Goal: Task Accomplishment & Management: Use online tool/utility

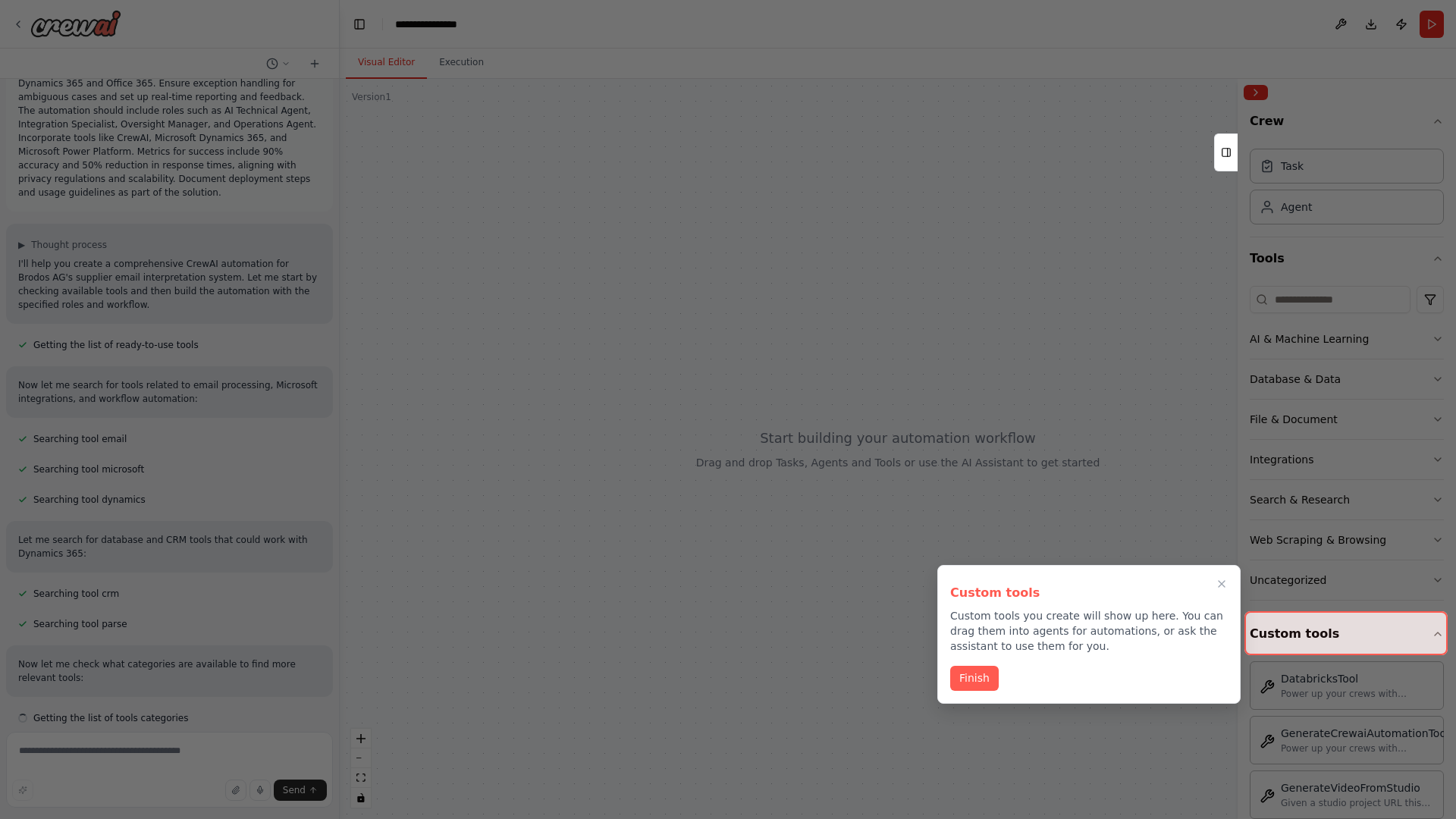
scroll to position [95, 0]
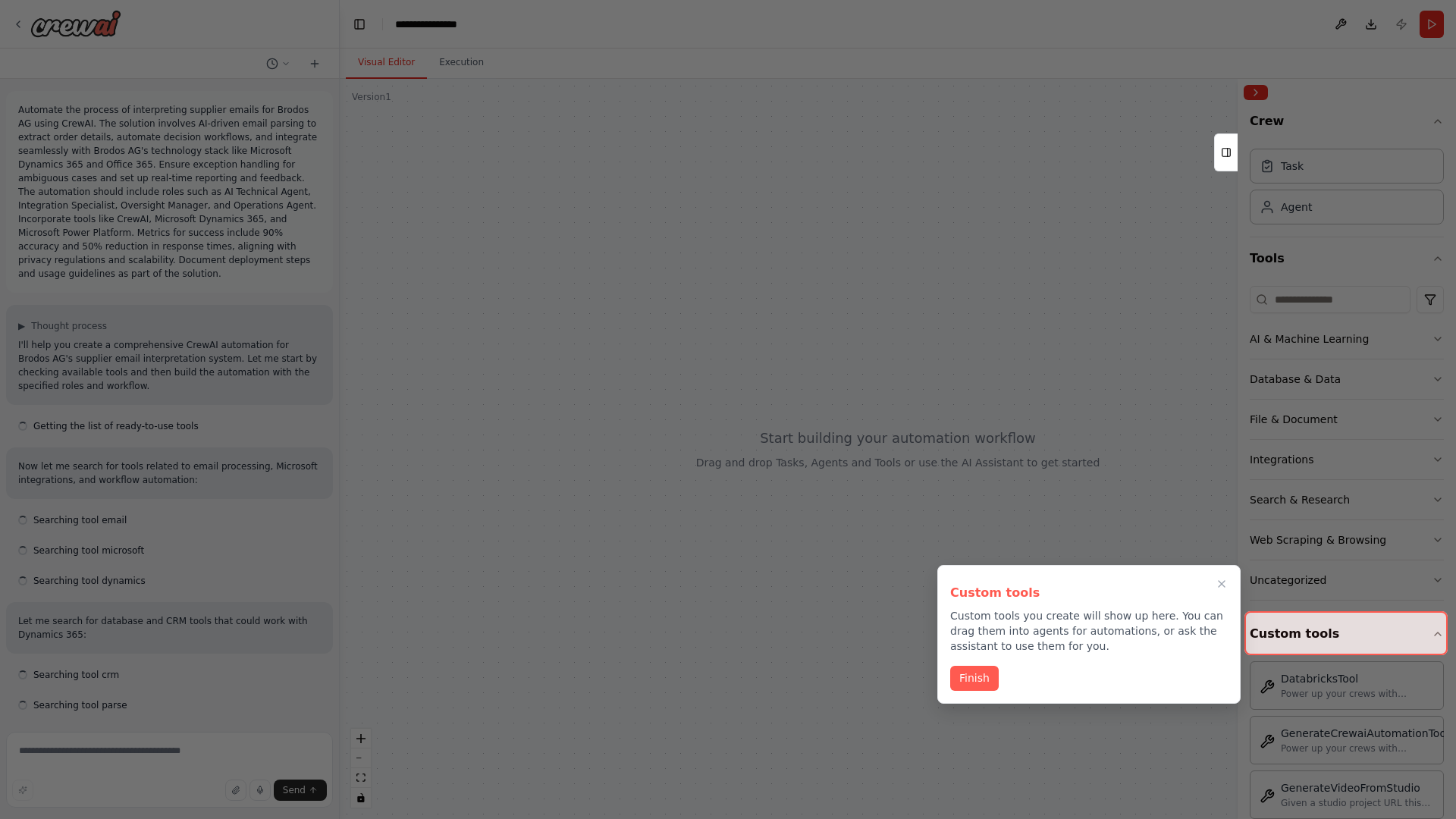
scroll to position [125, 0]
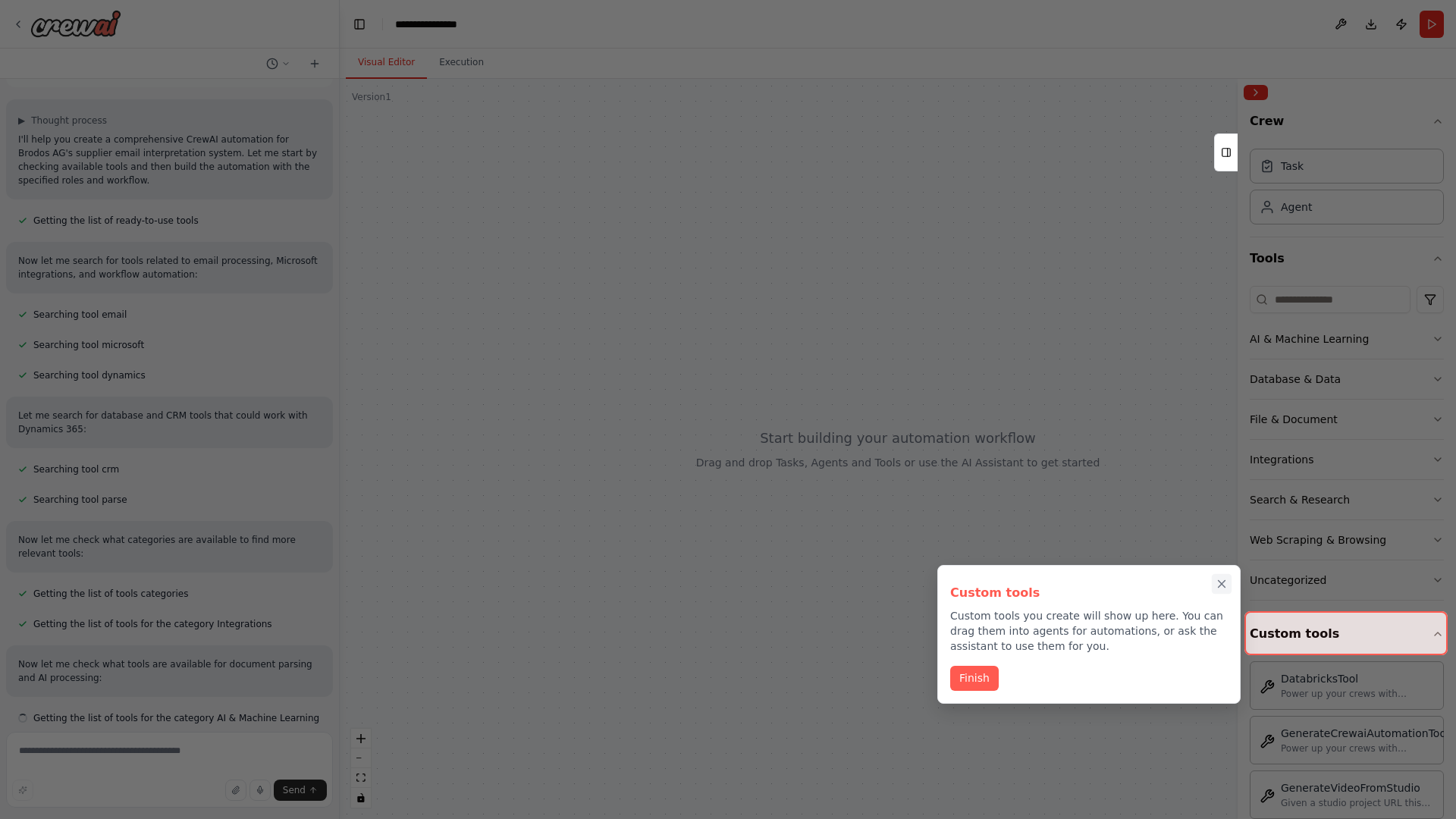
click at [1222, 584] on icon "Close walkthrough" at bounding box center [1222, 584] width 7 height 7
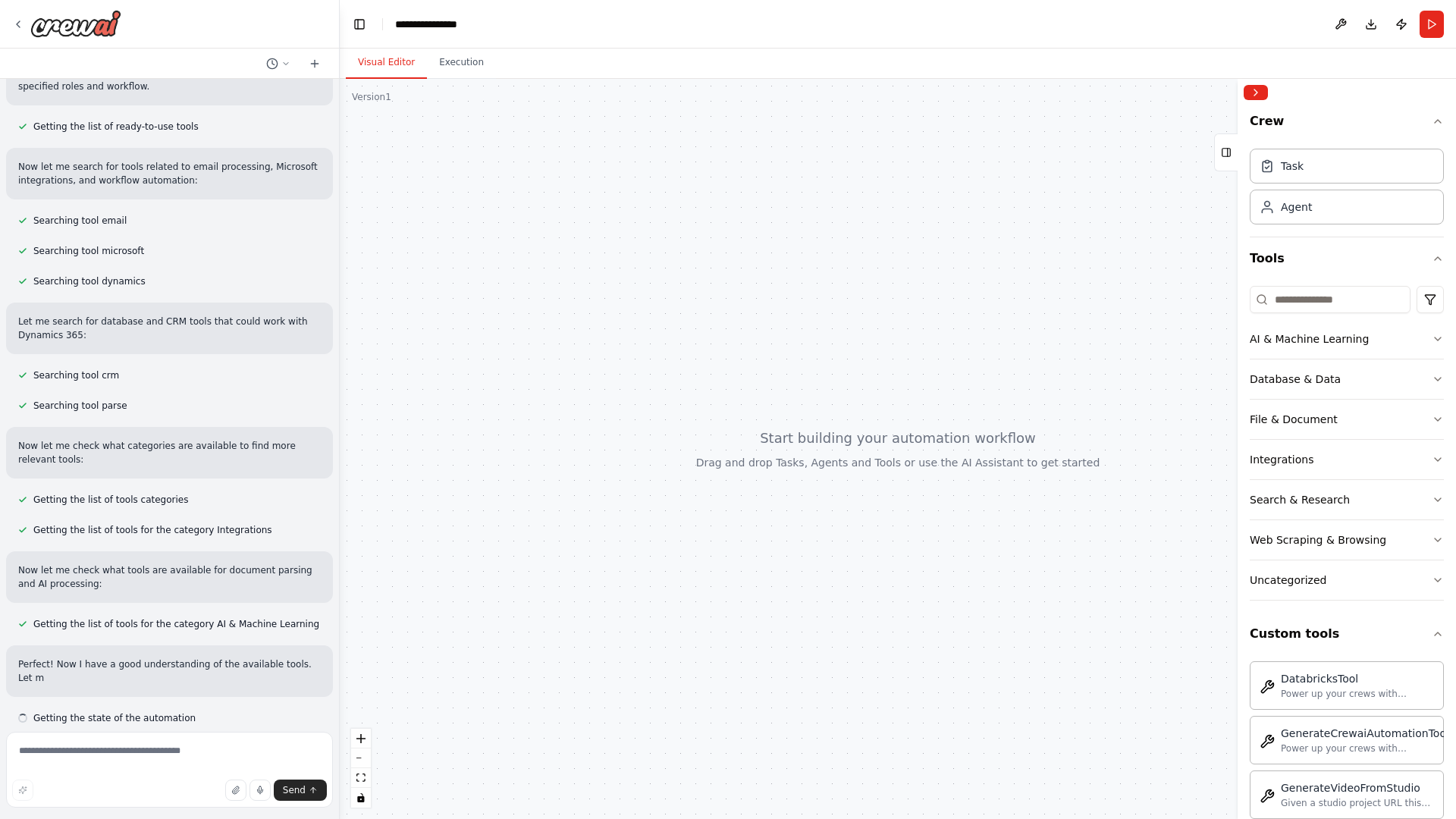
scroll to position [314, 0]
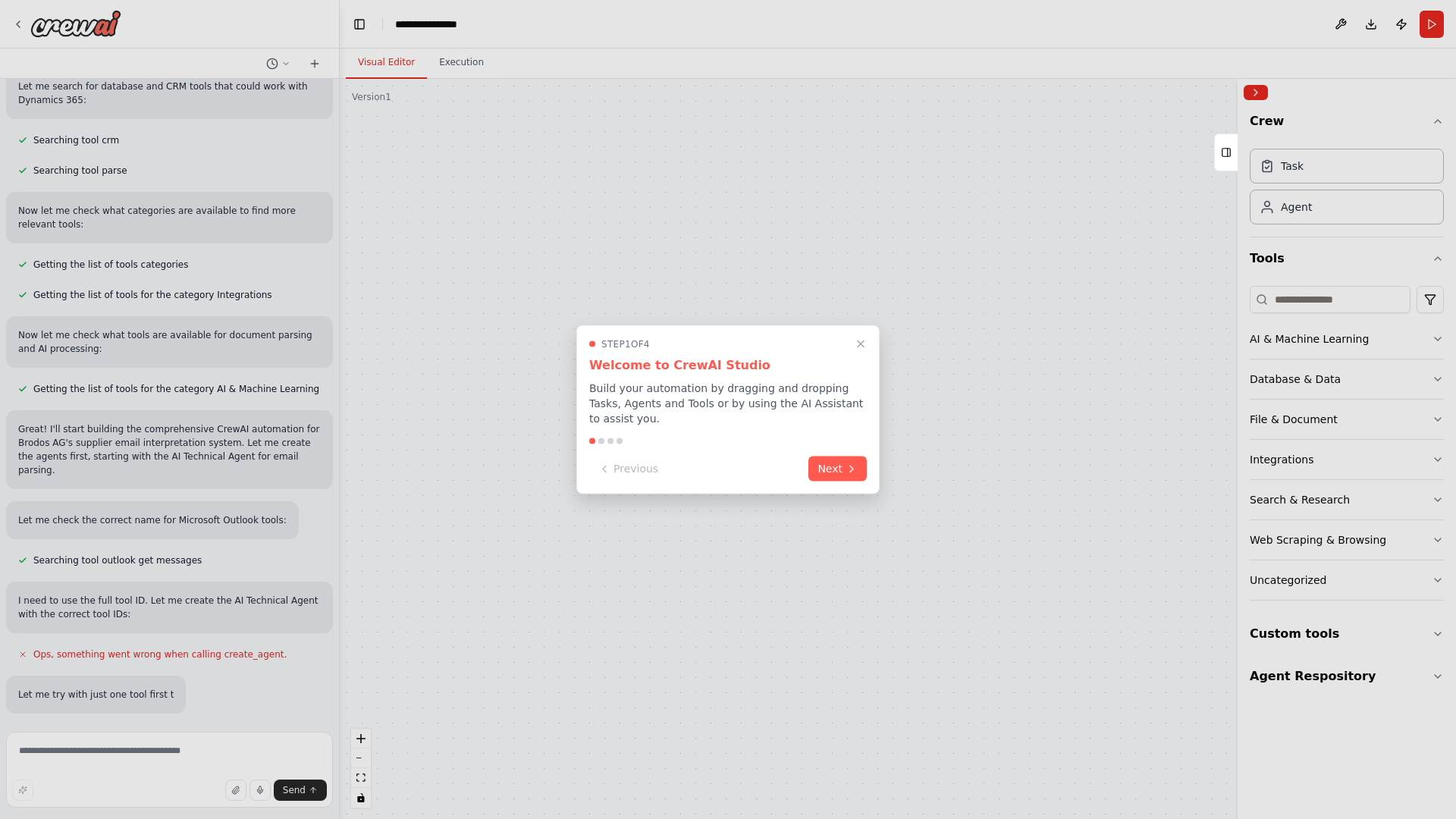
scroll to position [577, 0]
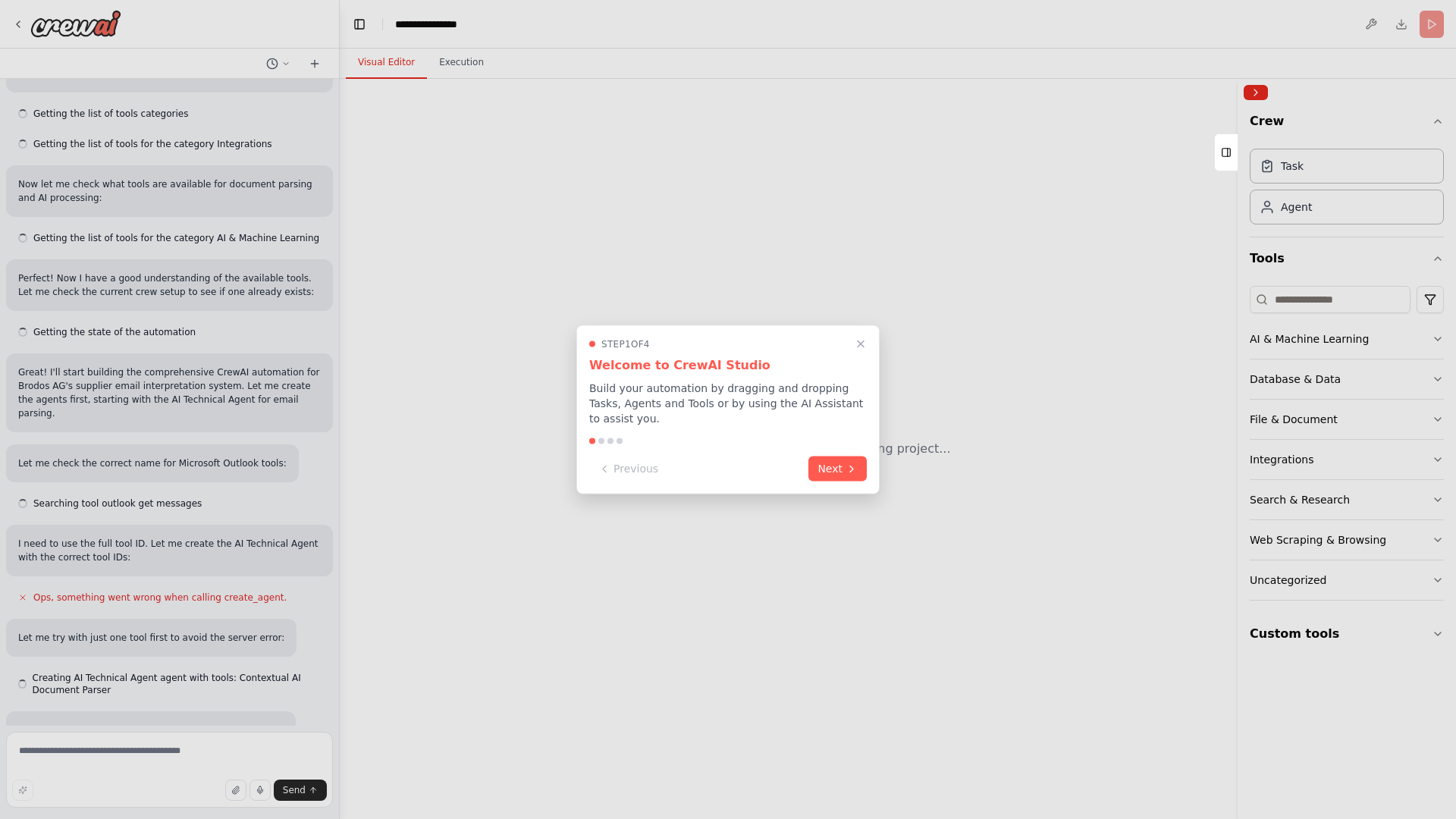
scroll to position [721, 0]
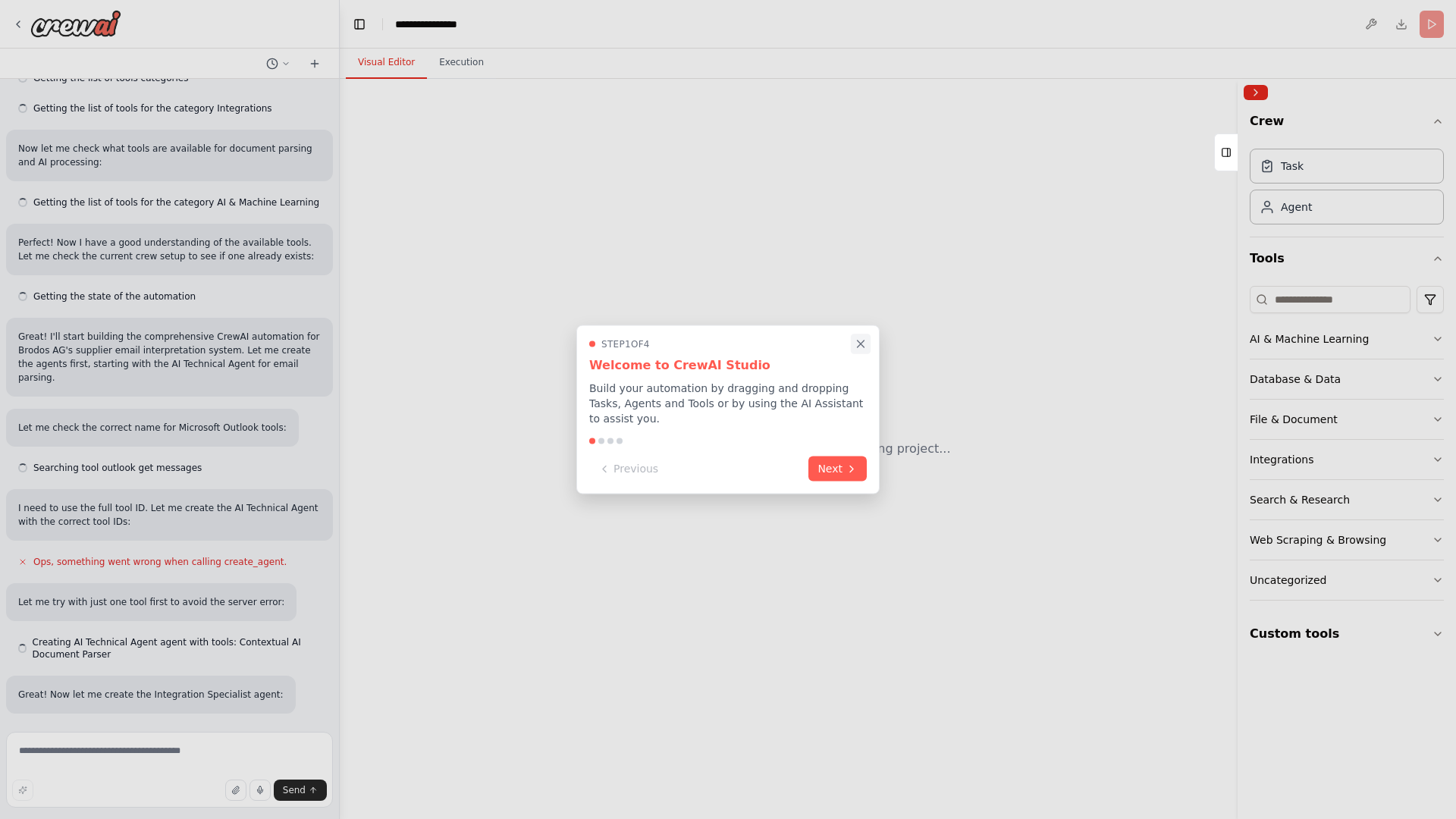
click at [861, 343] on icon "Close walkthrough" at bounding box center [861, 343] width 7 height 7
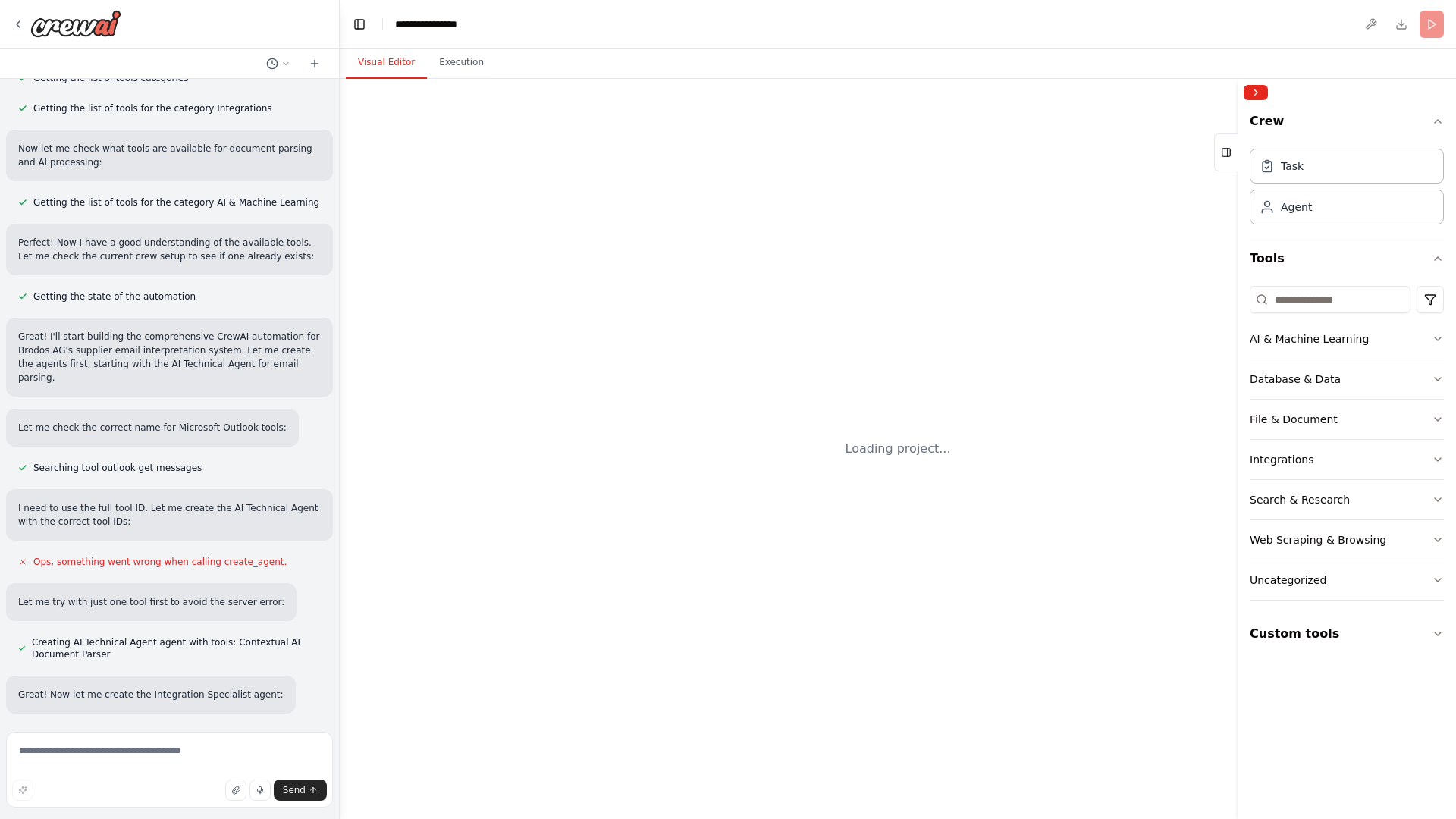
scroll to position [0, 0]
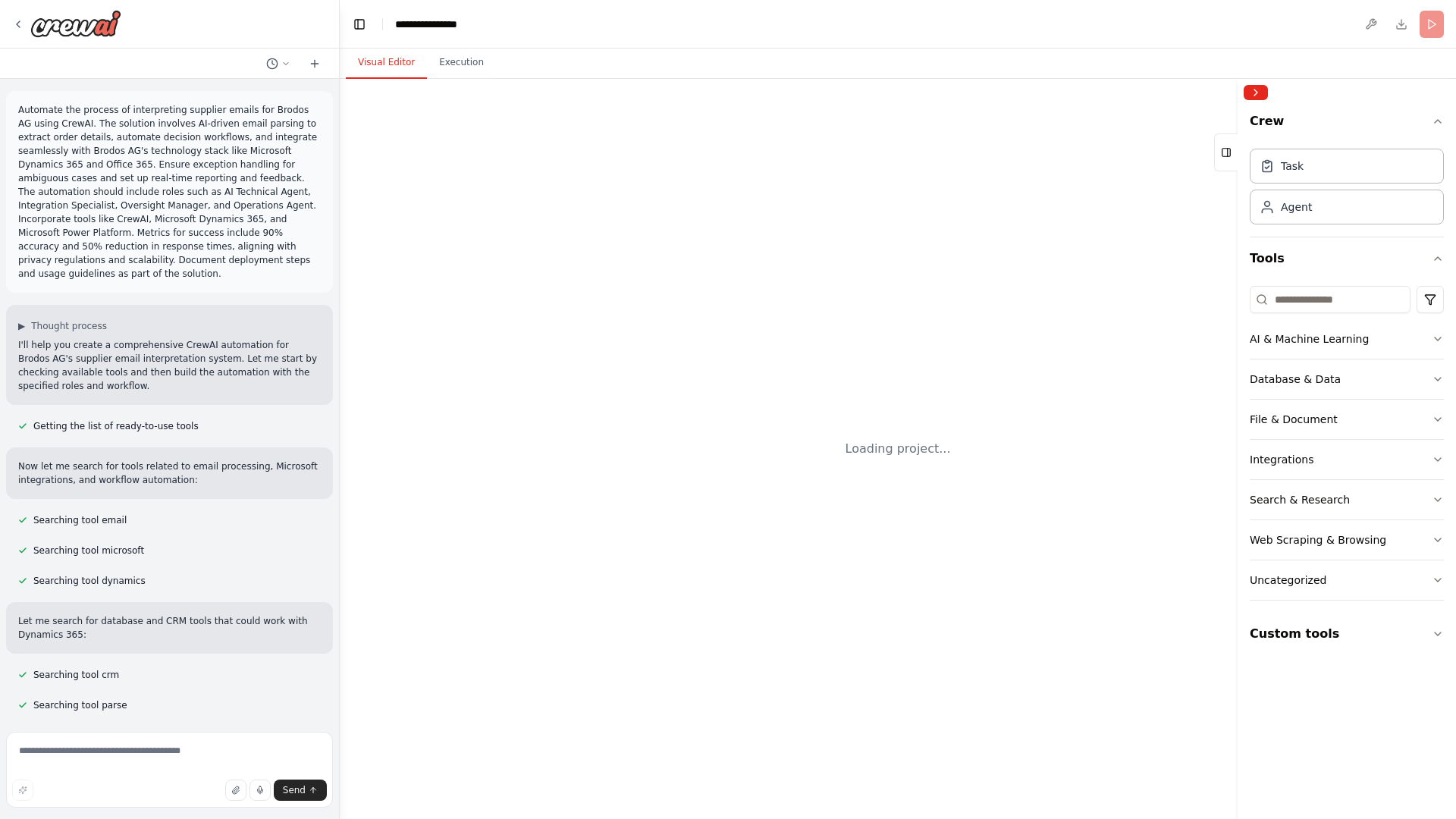
click at [21, 106] on p "Automate the process of interpreting supplier emails for Brodos AG using CrewAI…" at bounding box center [169, 191] width 303 height 177
click at [446, 167] on div "Loading project..." at bounding box center [897, 449] width 1116 height 740
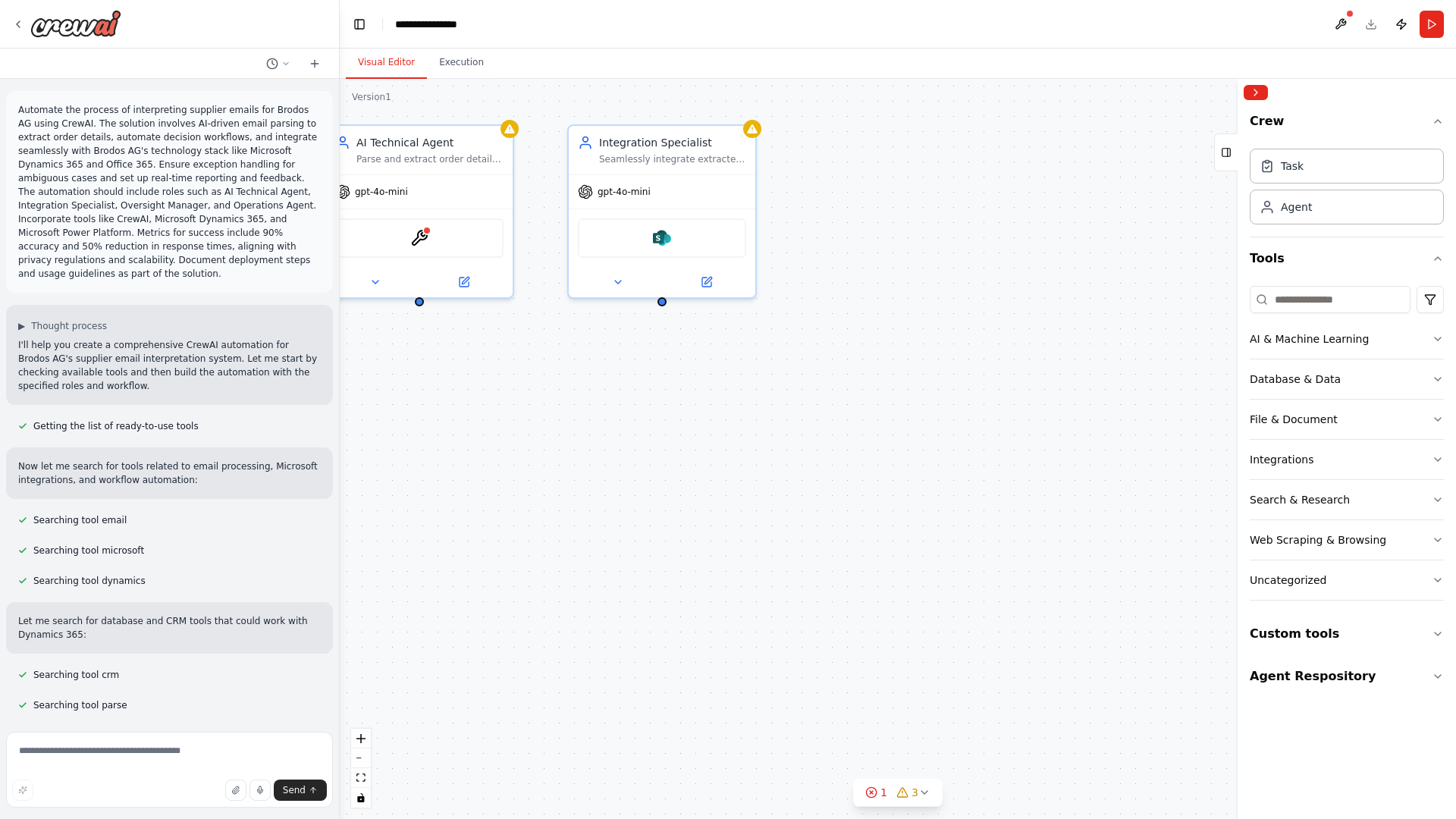
drag, startPoint x: 823, startPoint y: 562, endPoint x: 505, endPoint y: 531, distance: 319.5
click at [505, 531] on div "AI Technical Agent Parse and extract order details from supplier emails with 90…" at bounding box center [897, 449] width 1116 height 740
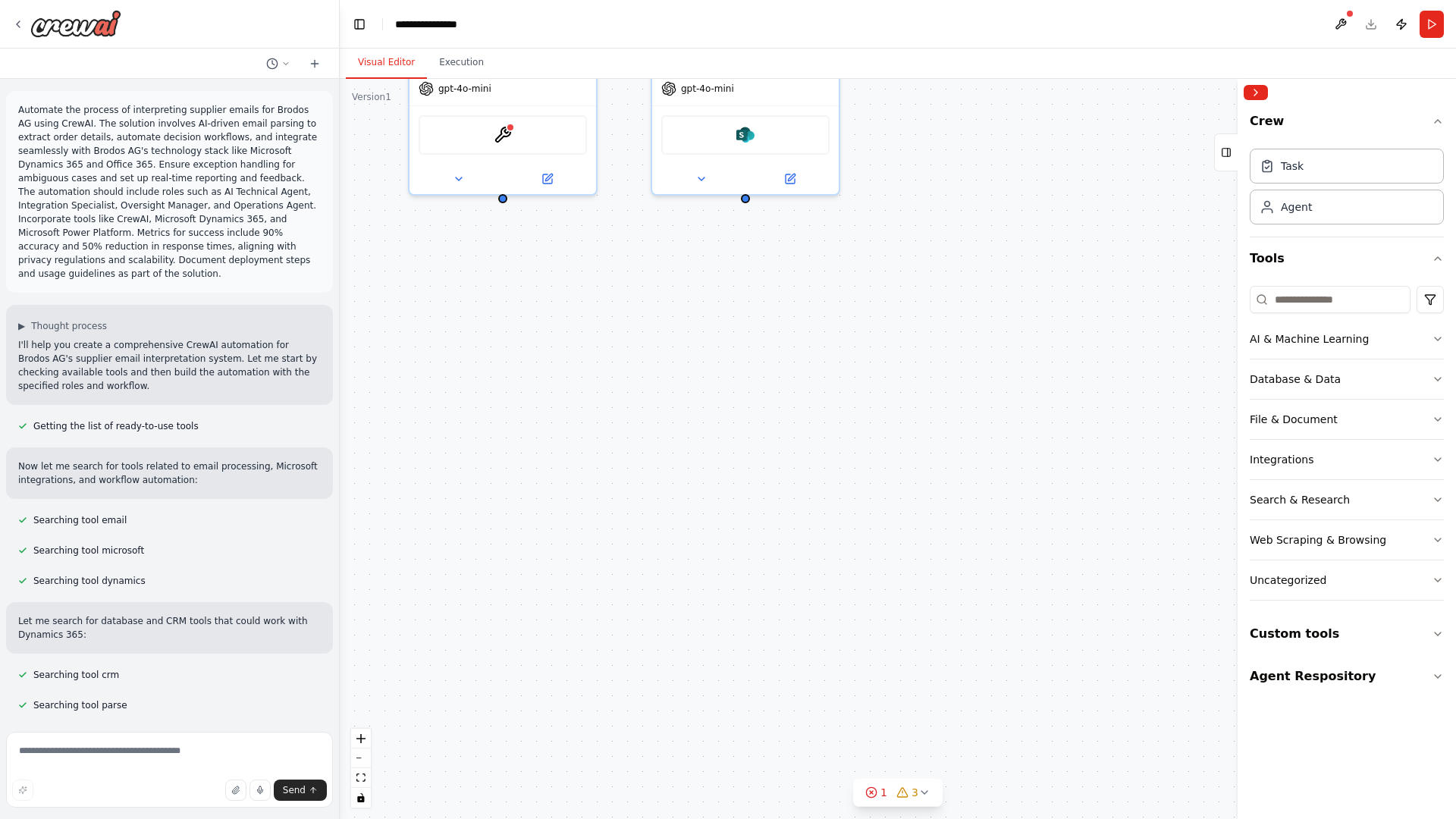
drag, startPoint x: 505, startPoint y: 531, endPoint x: 609, endPoint y: 404, distance: 164.1
click at [609, 404] on div "AI Technical Agent Parse and extract order details from supplier emails with 90…" at bounding box center [897, 449] width 1116 height 740
drag, startPoint x: 729, startPoint y: 763, endPoint x: 465, endPoint y: 297, distance: 535.6
click at [465, 297] on div "AI Technical Agent Parse and extract order details from supplier emails with 90…" at bounding box center [897, 449] width 1116 height 740
